Goal: Check status: Check status

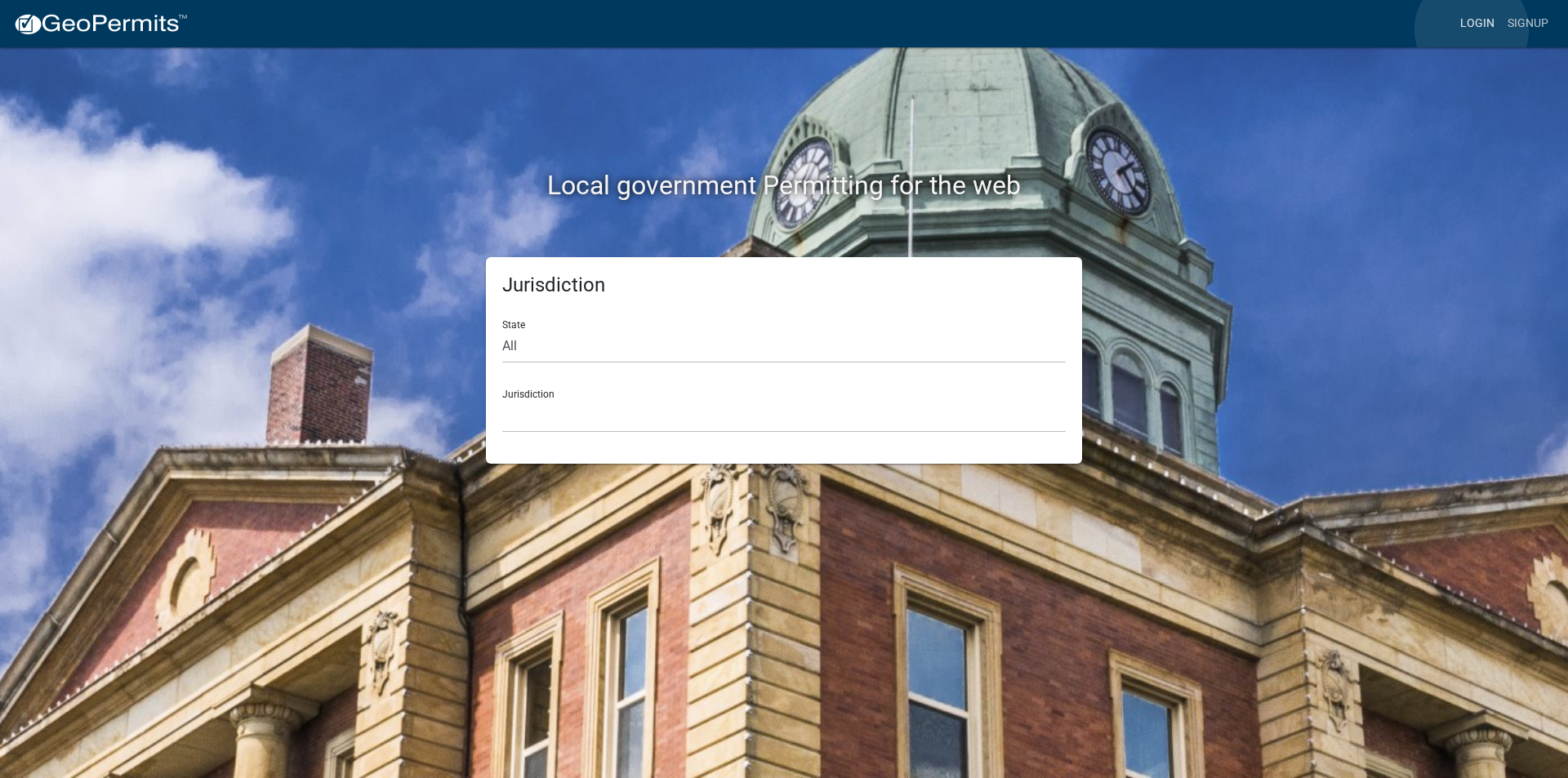
click at [1471, 30] on link "Login" at bounding box center [1477, 23] width 47 height 31
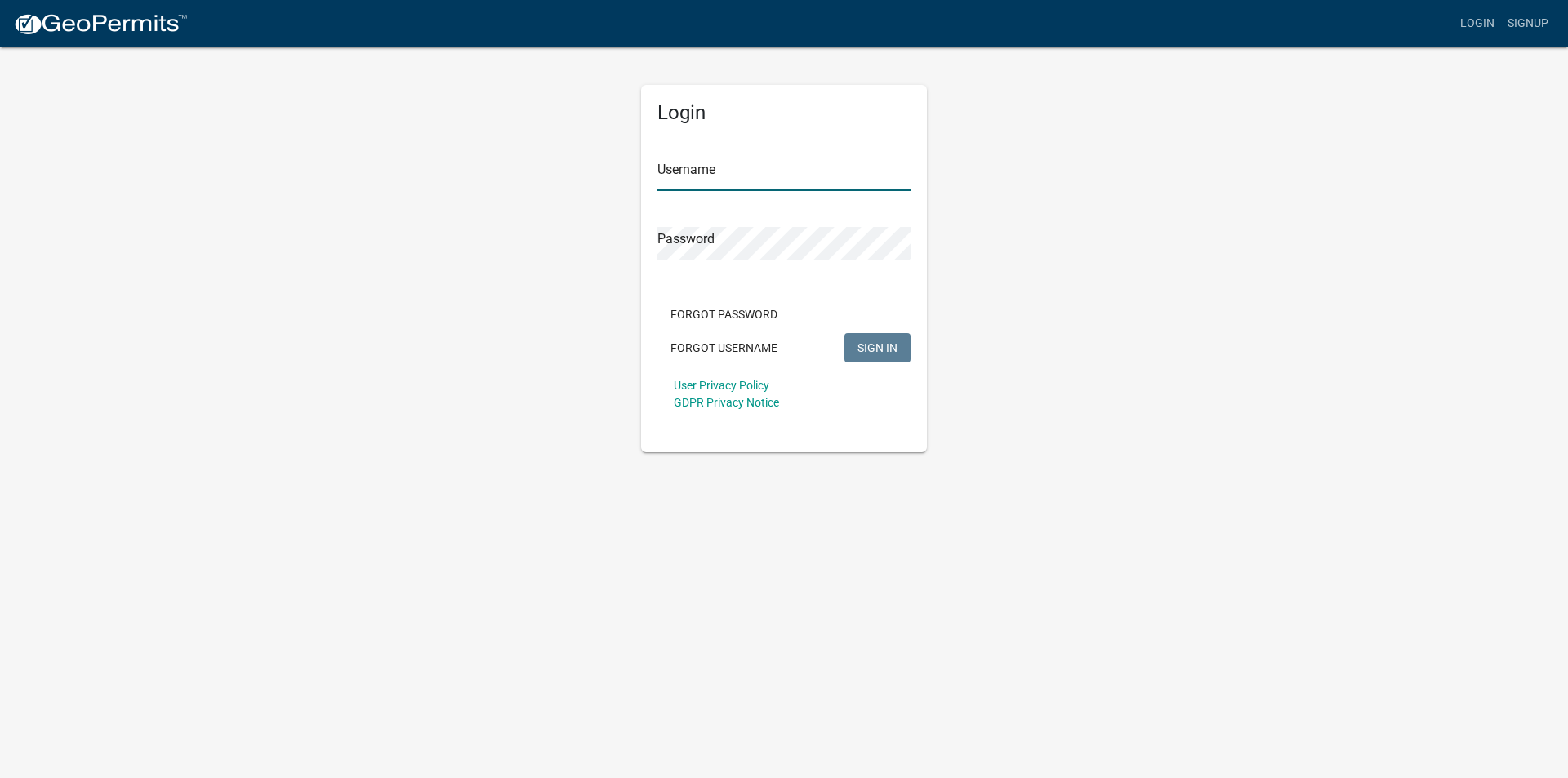
type input "mmcdonnell"
click at [868, 348] on span "SIGN IN" at bounding box center [877, 347] width 40 height 13
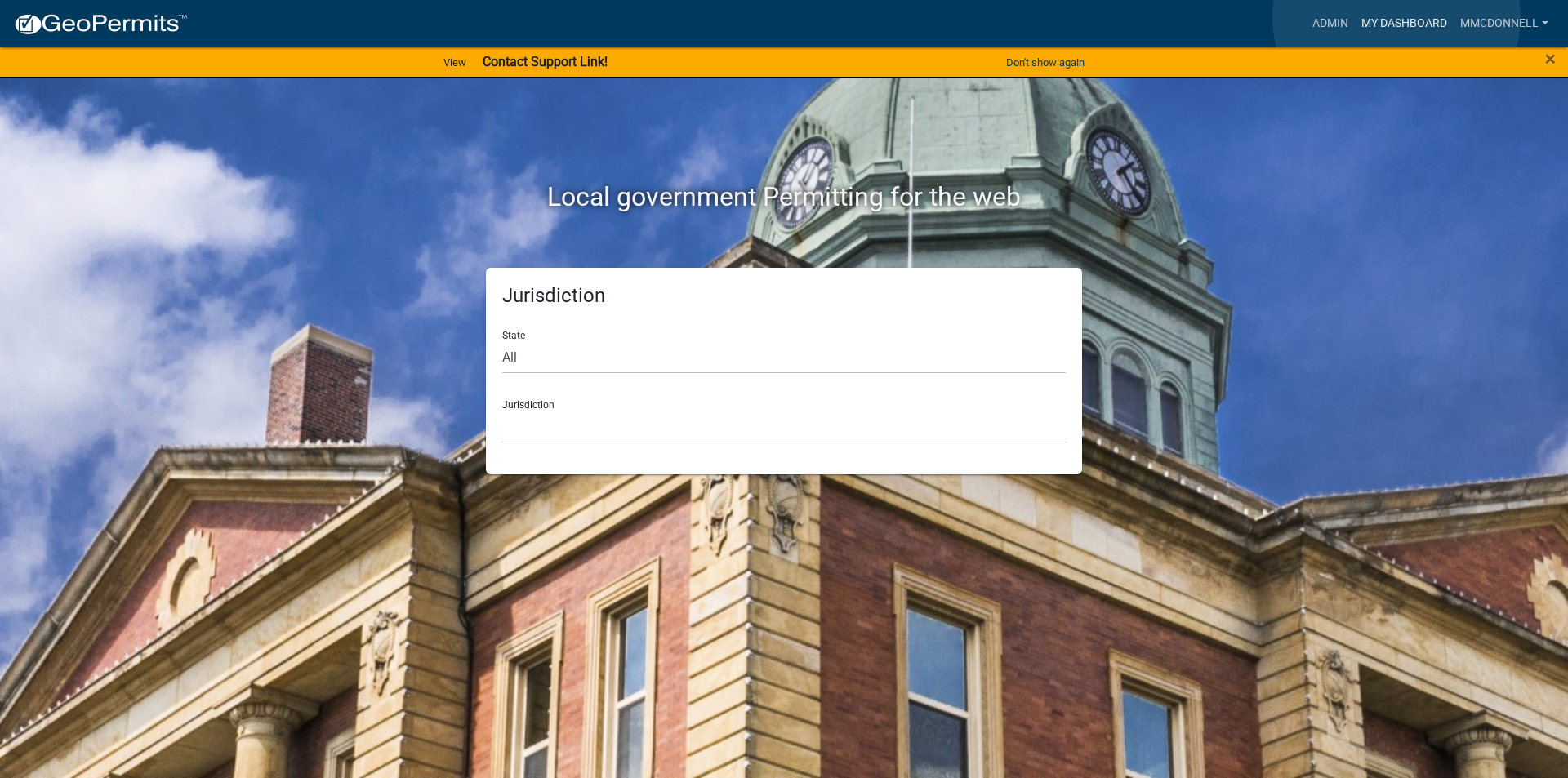
click at [1396, 17] on link "My Dashboard" at bounding box center [1404, 23] width 98 height 31
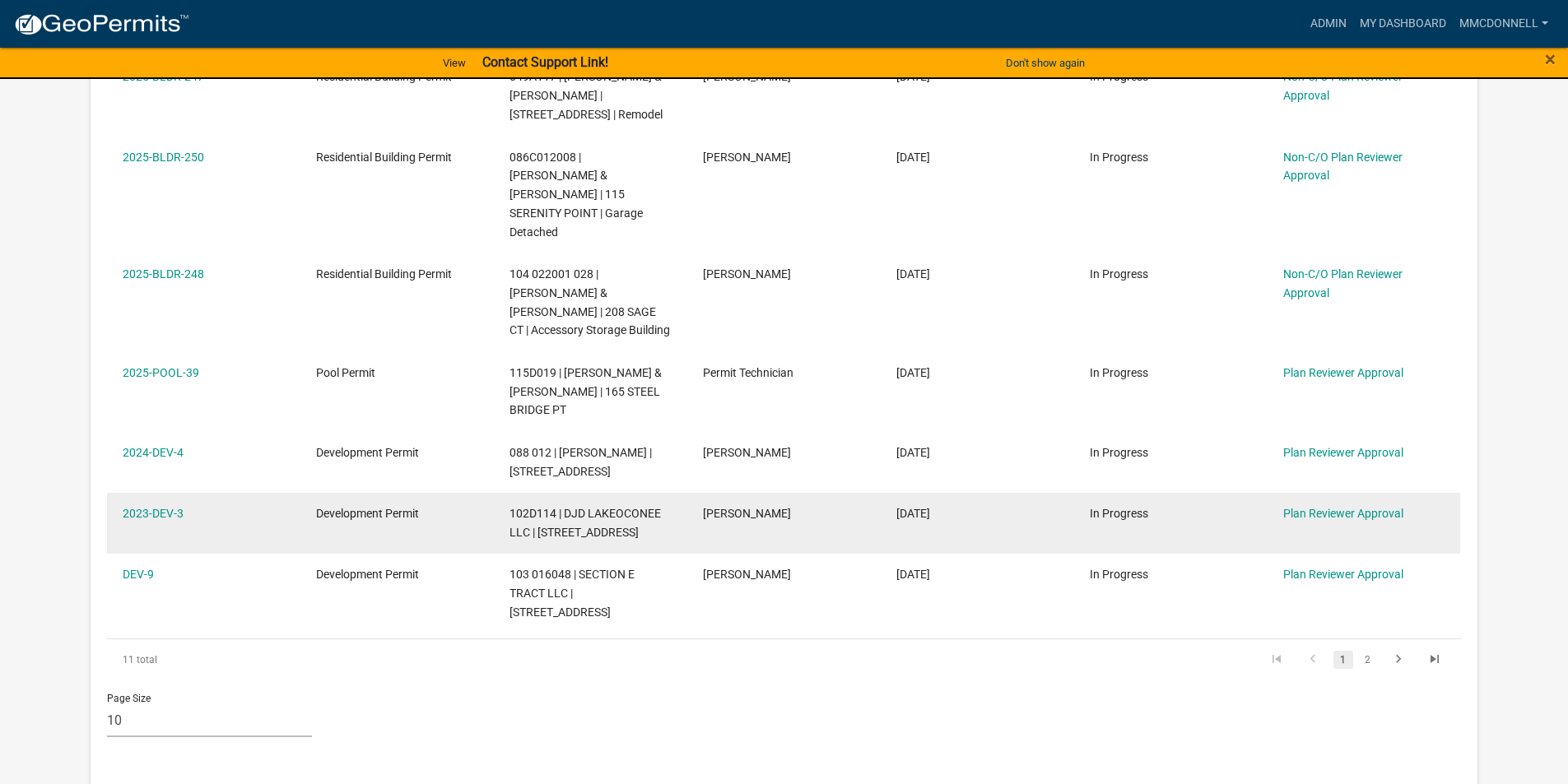
scroll to position [823, 0]
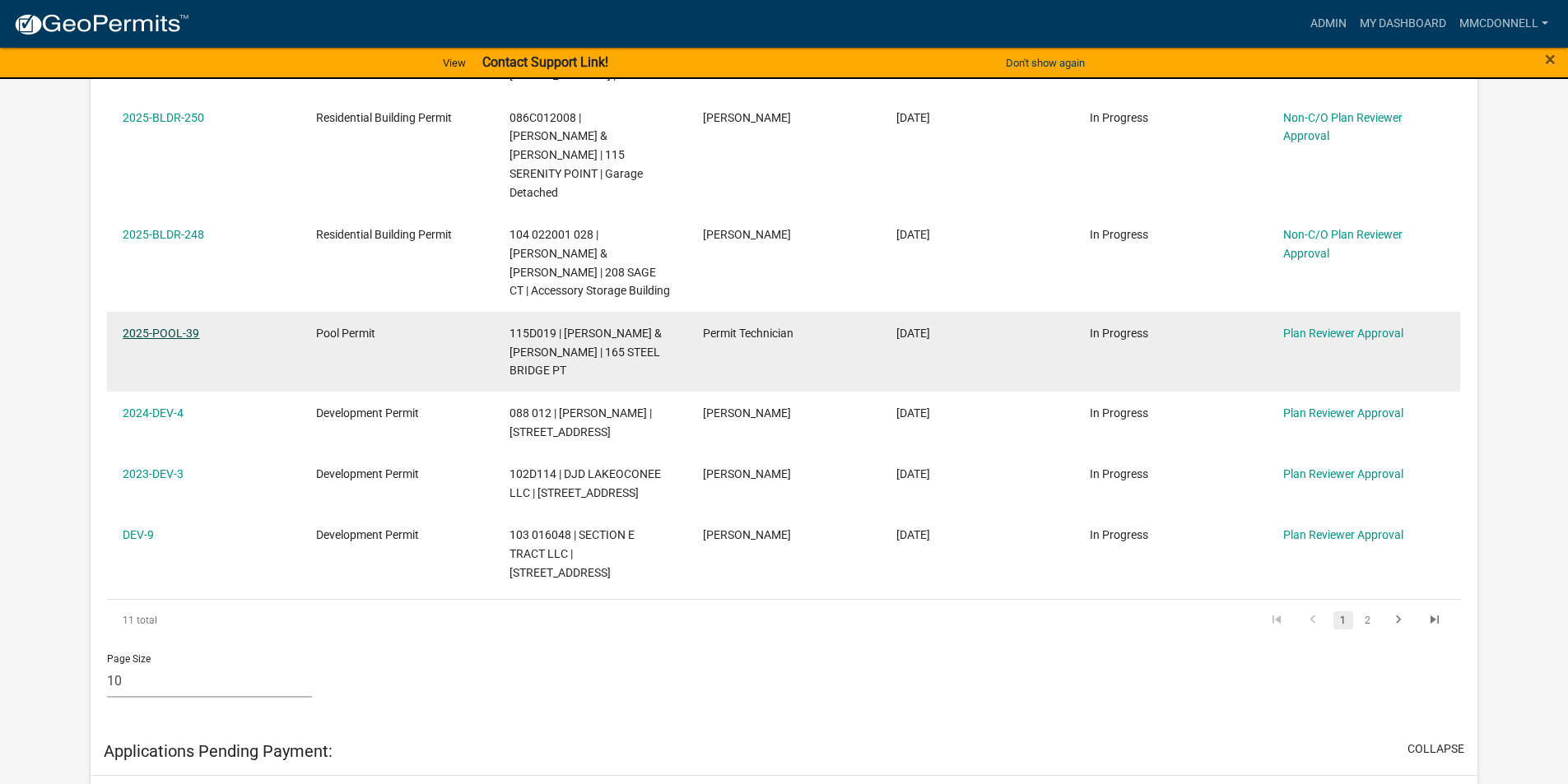
click at [155, 327] on link "2025-POOL-39" at bounding box center [161, 333] width 76 height 13
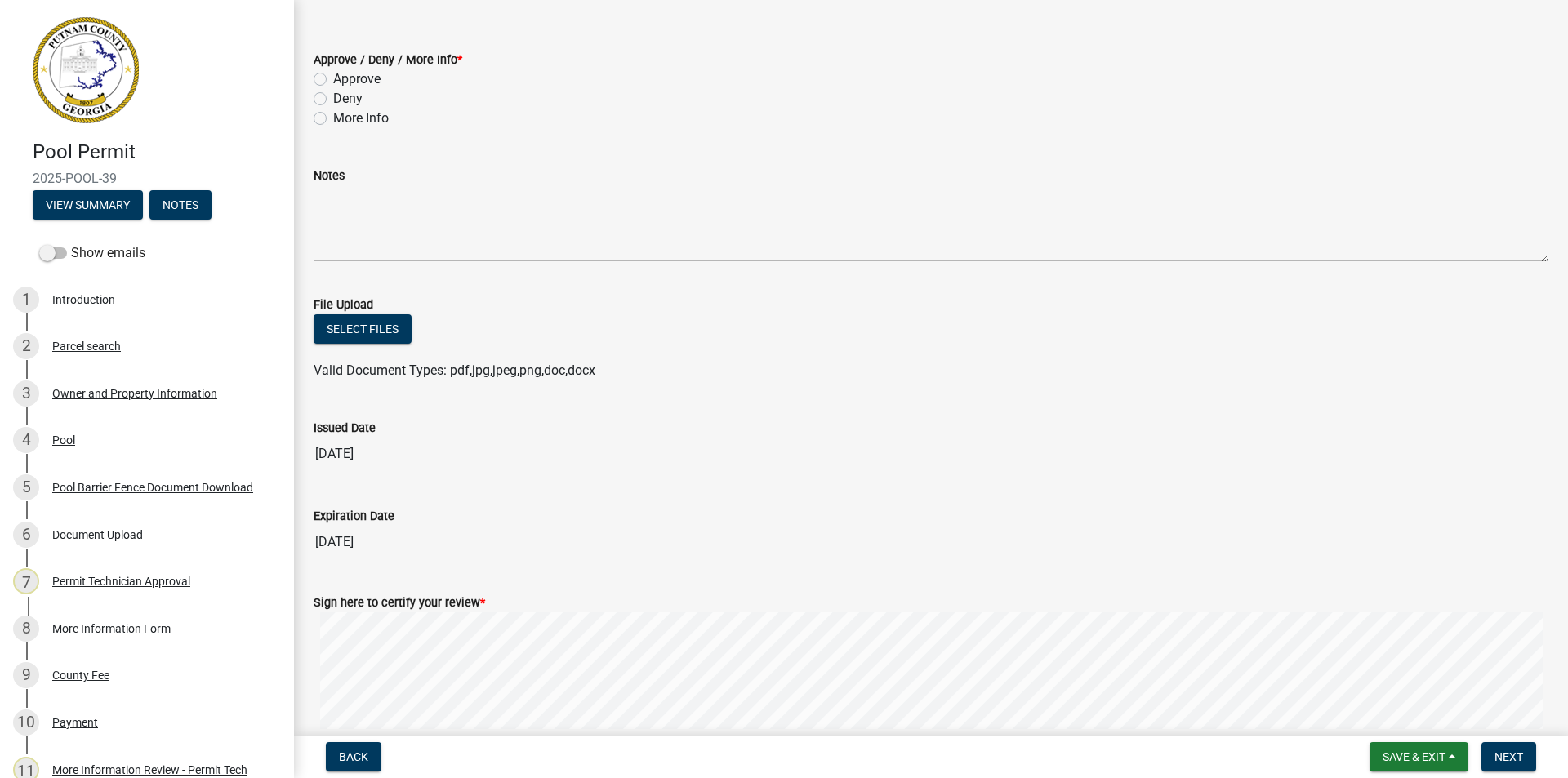
scroll to position [178, 0]
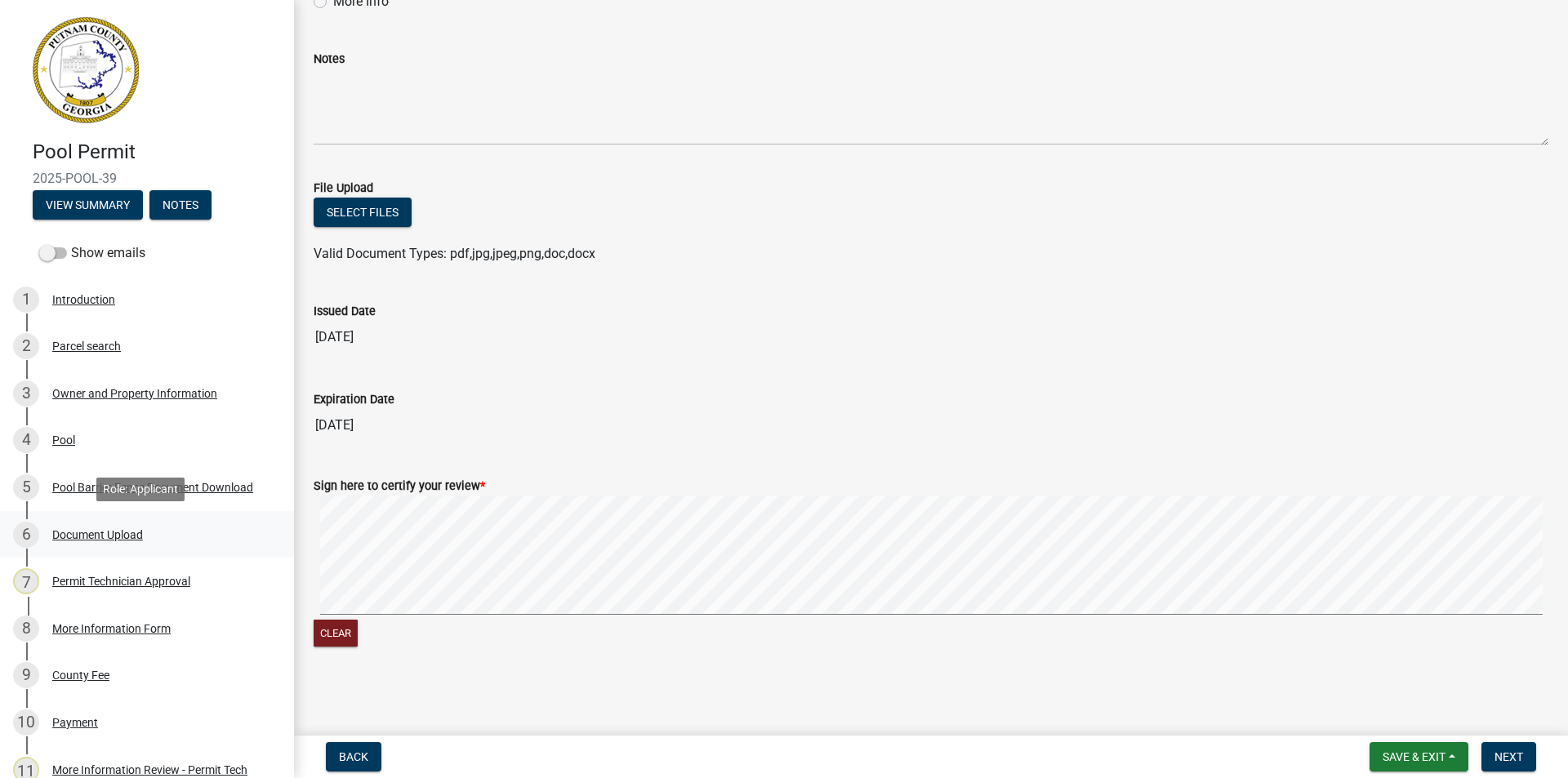
click at [81, 533] on div "Document Upload" at bounding box center [97, 534] width 90 height 12
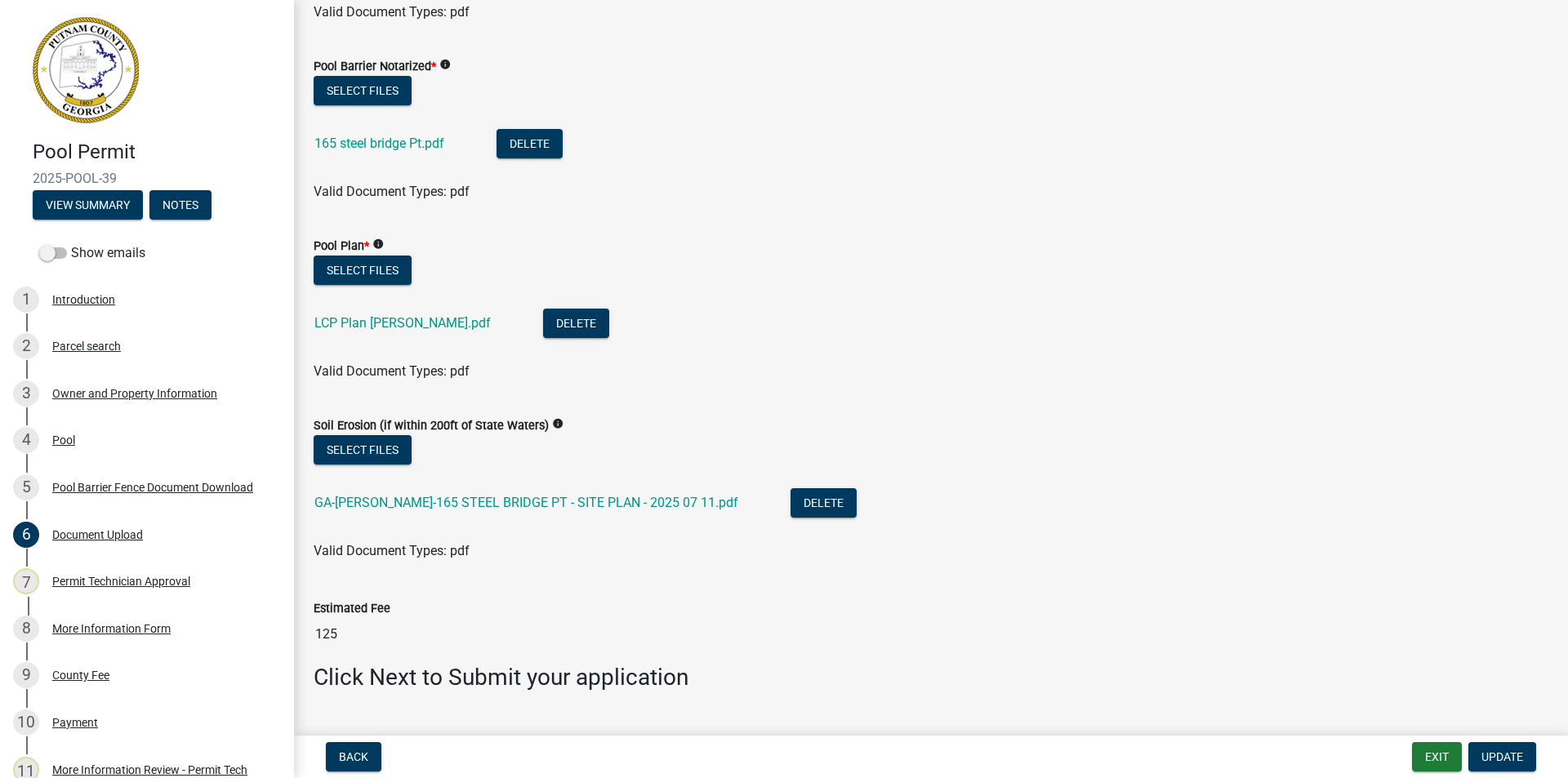
scroll to position [692, 0]
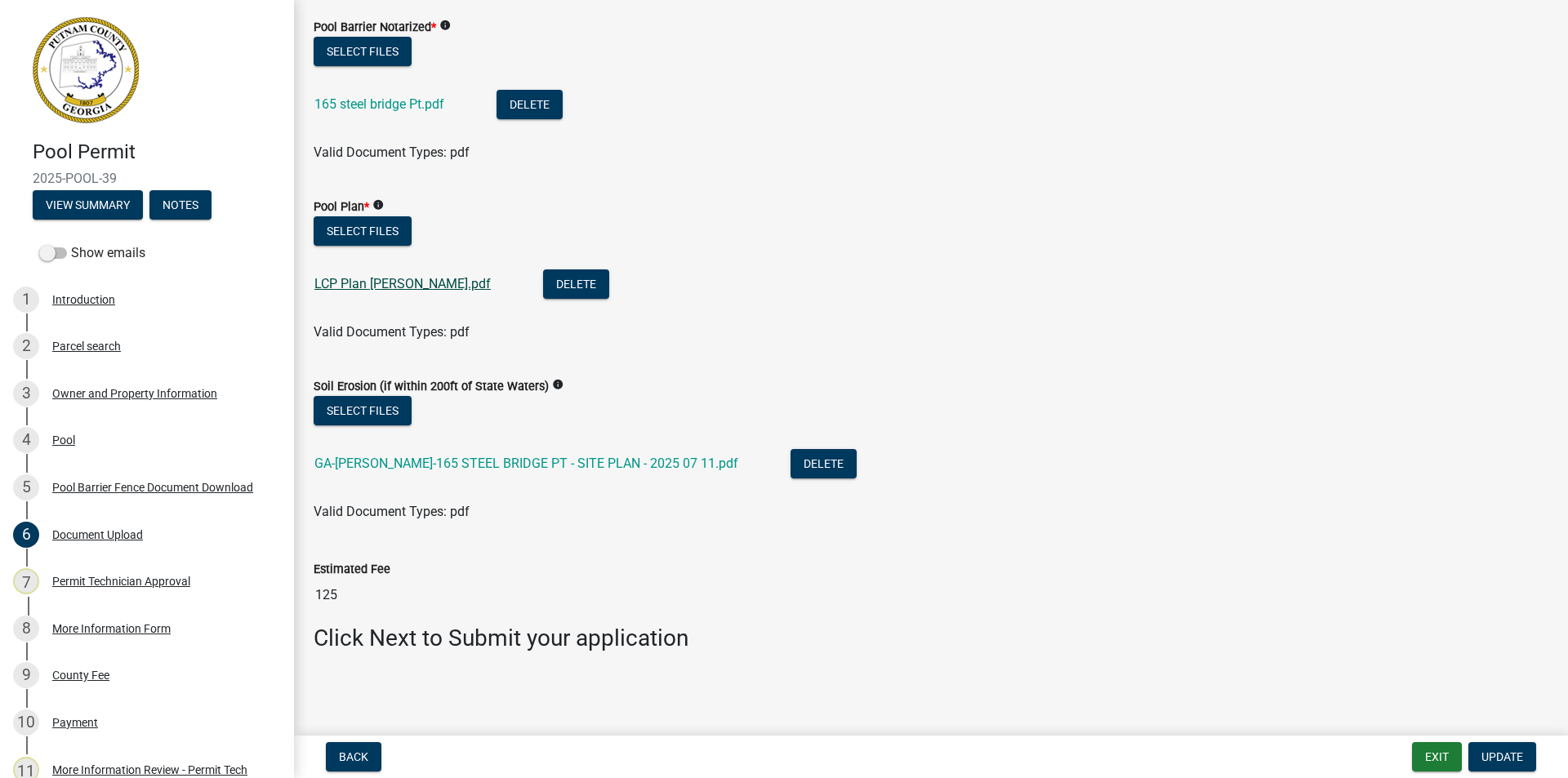
click at [358, 286] on link "LCP Plan [PERSON_NAME].pdf" at bounding box center [402, 283] width 176 height 15
